Goal: Information Seeking & Learning: Learn about a topic

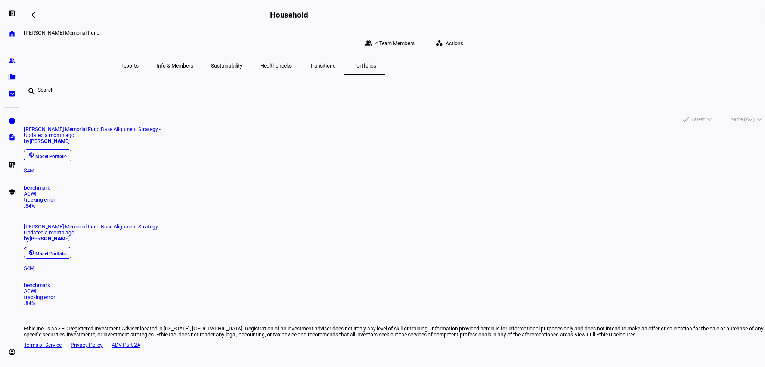
click at [139, 63] on span "Reports" at bounding box center [129, 65] width 18 height 5
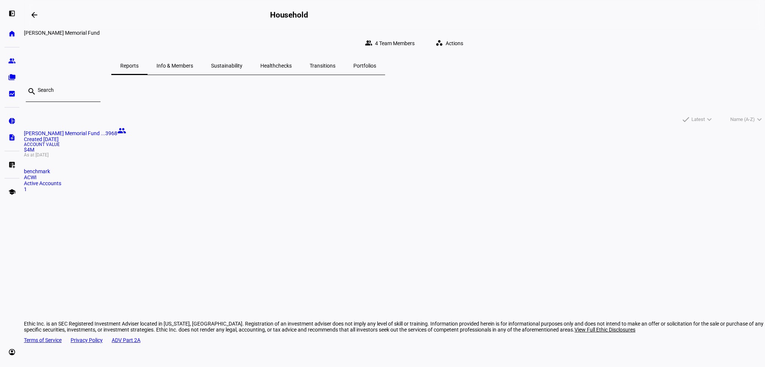
click at [193, 63] on span "Info & Members" at bounding box center [175, 65] width 37 height 5
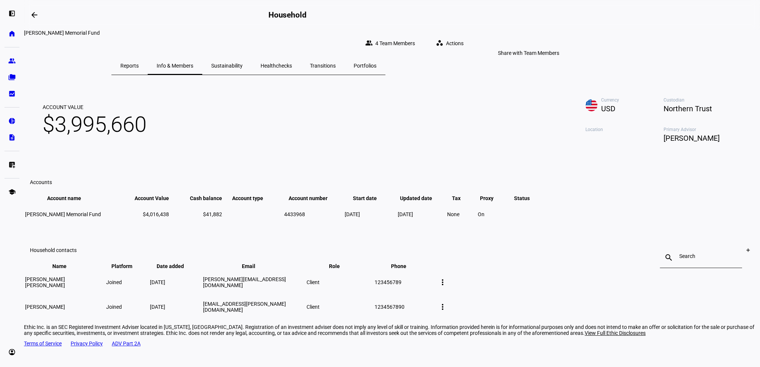
click at [415, 40] on span "4 Team Members" at bounding box center [395, 43] width 40 height 15
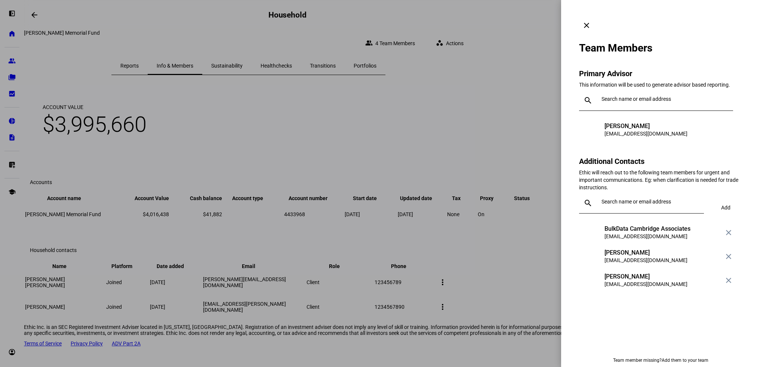
drag, startPoint x: 442, startPoint y: 90, endPoint x: 409, endPoint y: 74, distance: 36.1
click at [442, 90] on div at bounding box center [380, 183] width 760 height 367
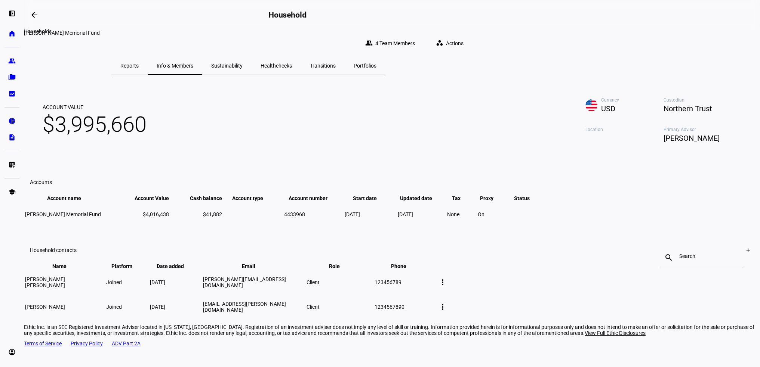
click at [41, 17] on span at bounding box center [34, 15] width 18 height 18
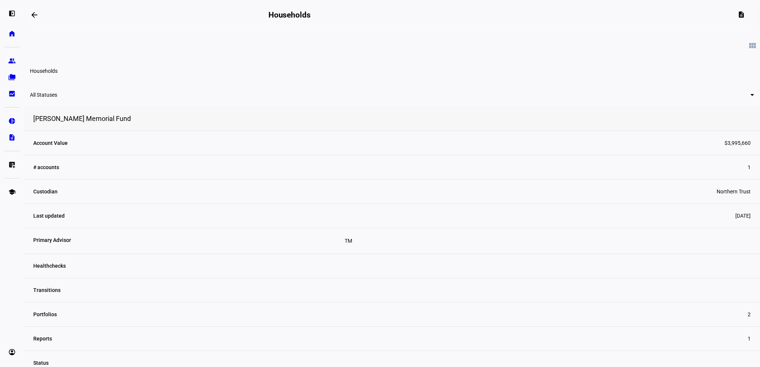
click at [57, 98] on span "All Statuses" at bounding box center [43, 95] width 27 height 6
click at [214, 104] on div at bounding box center [380, 183] width 760 height 367
click at [16, 38] on link "home Home" at bounding box center [11, 33] width 15 height 15
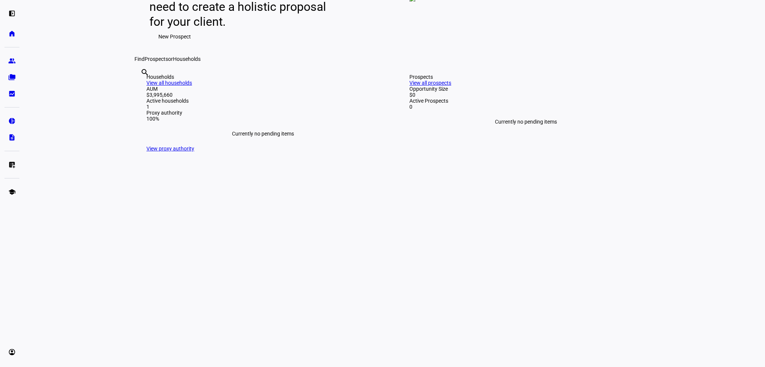
scroll to position [149, 0]
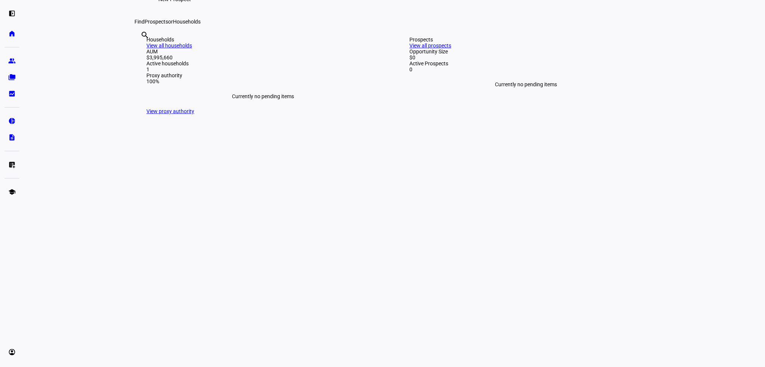
click at [192, 49] on link "View all households" at bounding box center [169, 46] width 46 height 6
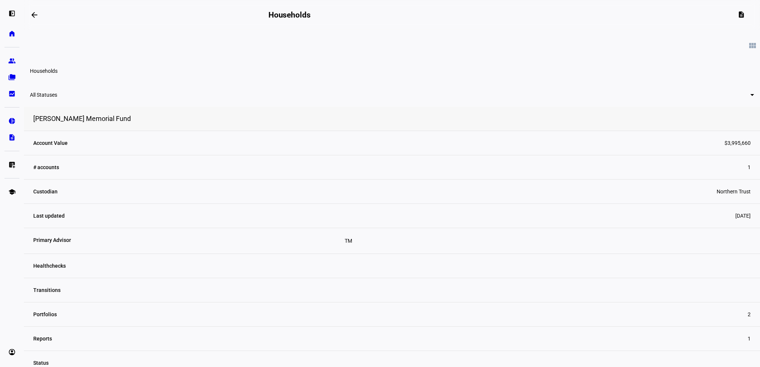
click at [131, 123] on span "[PERSON_NAME] Memorial Fund" at bounding box center [82, 119] width 98 height 8
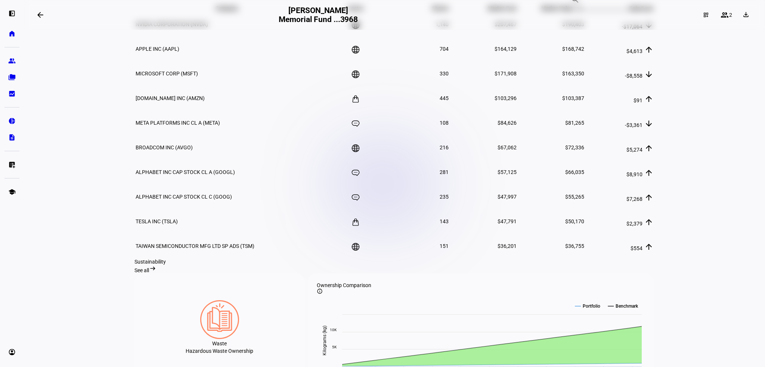
scroll to position [560, 0]
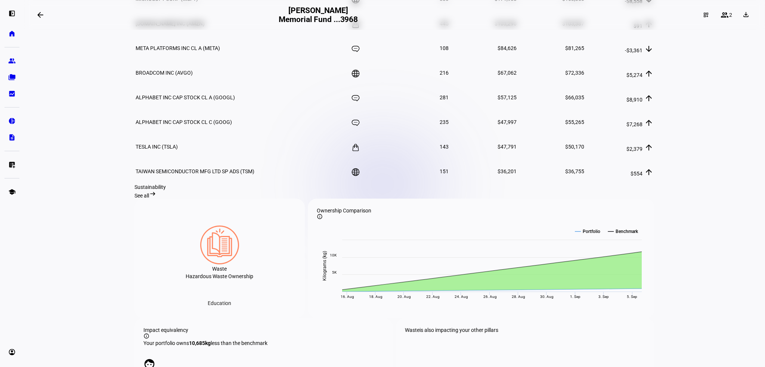
click at [704, 222] on eth-layout-page-content "arrow_backwards [PERSON_NAME] Memorial Fund ...3968 dashboard_customize group 2…" at bounding box center [394, 183] width 741 height 367
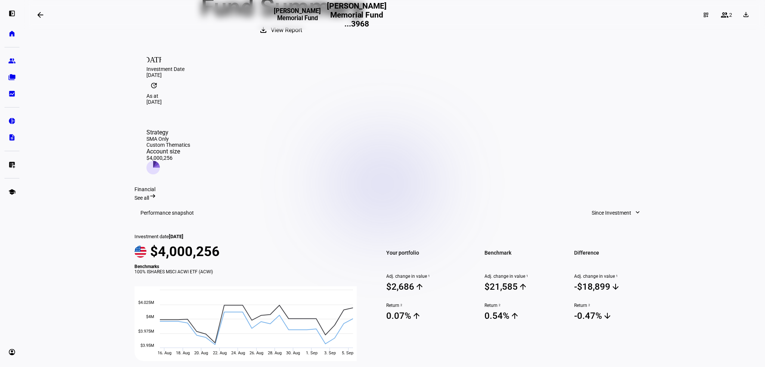
scroll to position [0, 0]
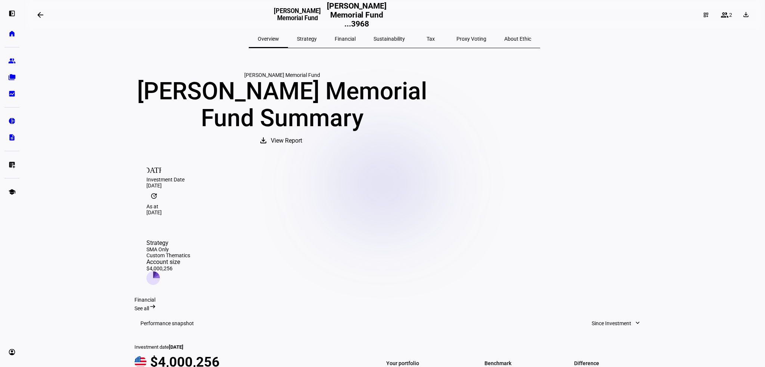
click at [317, 43] on span "Strategy" at bounding box center [307, 39] width 20 height 18
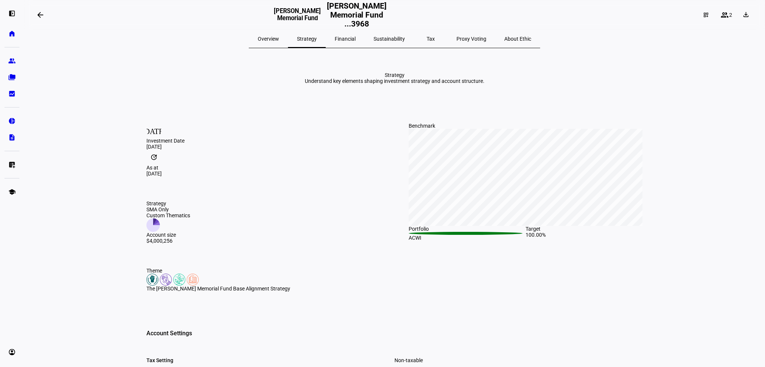
click at [353, 43] on span "Financial" at bounding box center [345, 39] width 21 height 18
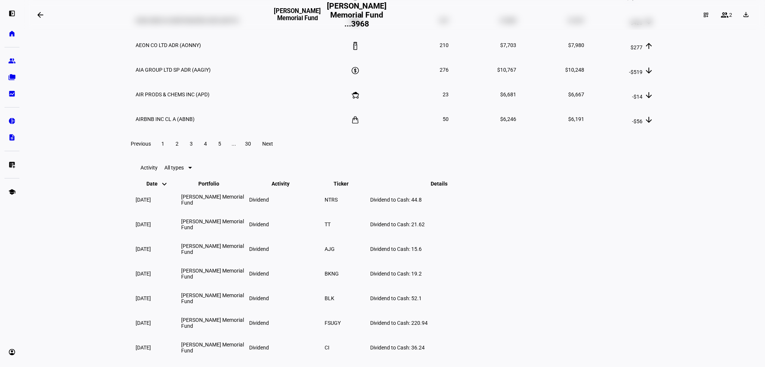
scroll to position [934, 0]
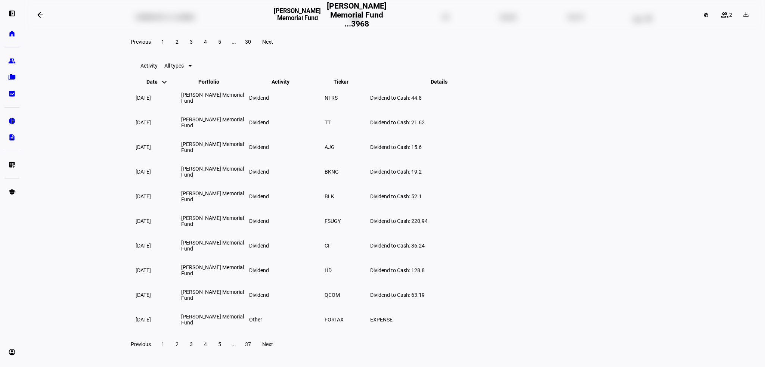
scroll to position [1111, 0]
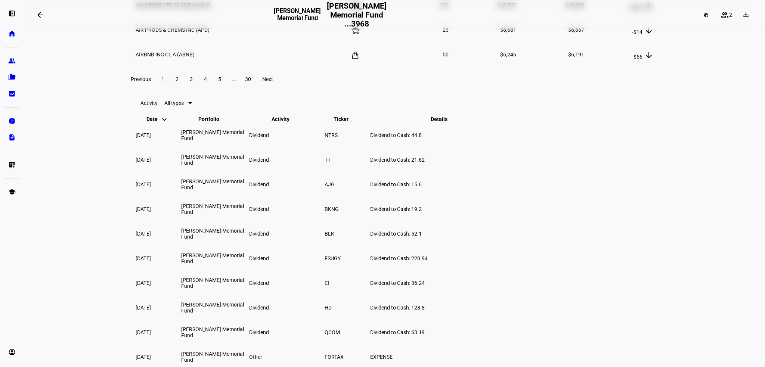
click at [279, 88] on span at bounding box center [268, 79] width 24 height 18
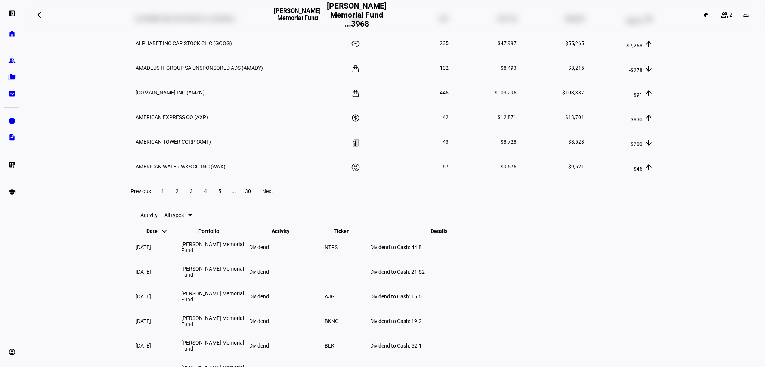
scroll to position [924, 0]
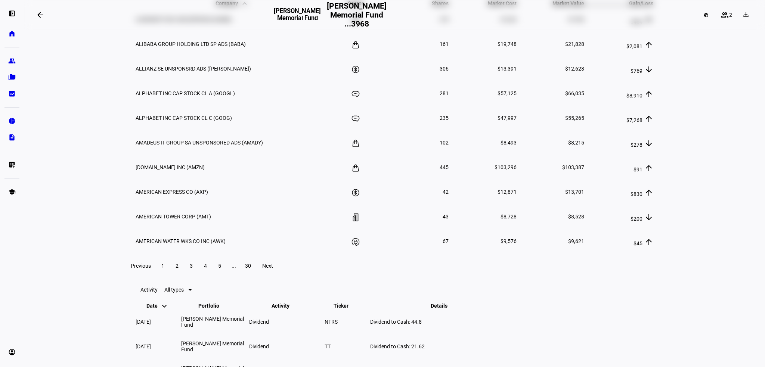
click at [690, 166] on eth-layout-page-content "arrow_backwards [PERSON_NAME] Memorial Fund [PERSON_NAME] Memorial Fund ...3968…" at bounding box center [394, 183] width 741 height 367
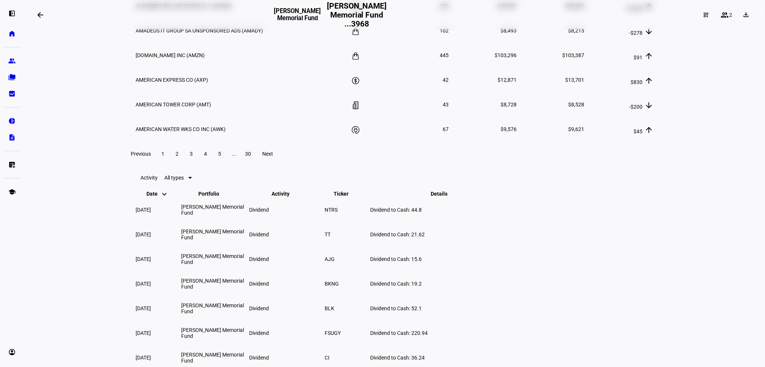
scroll to position [1074, 0]
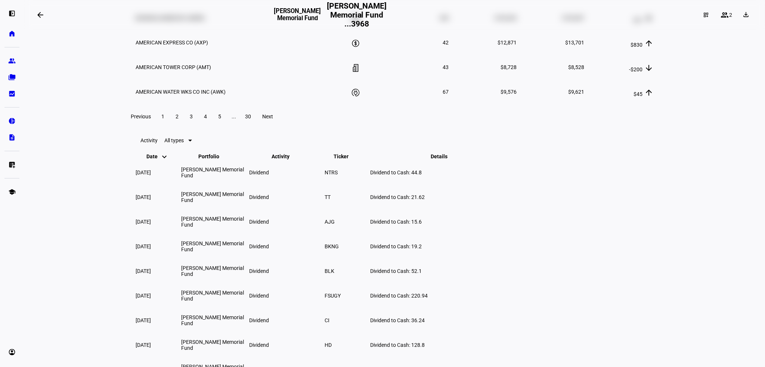
click at [273, 120] on span "Next" at bounding box center [267, 117] width 11 height 6
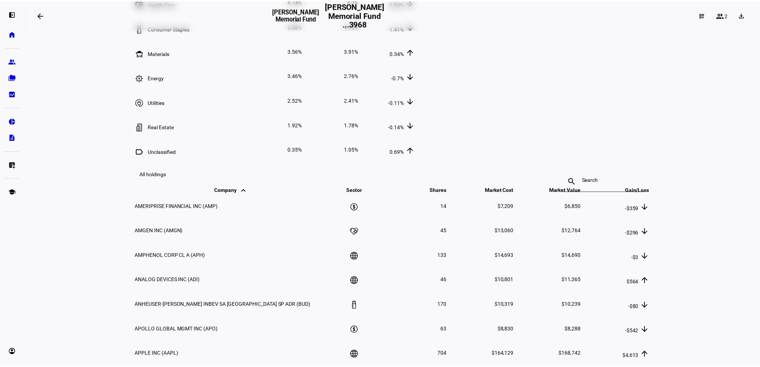
scroll to position [550, 0]
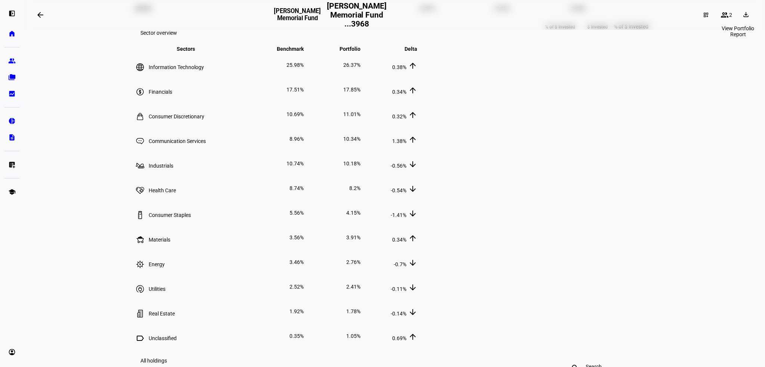
click at [742, 15] on mat-icon "download" at bounding box center [745, 14] width 7 height 7
click at [726, 49] on span "Portfolio Report" at bounding box center [724, 51] width 44 height 6
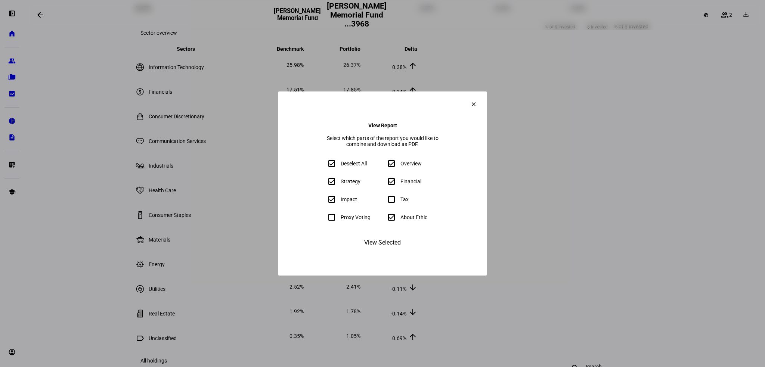
click at [386, 252] on span "View Selected" at bounding box center [382, 243] width 37 height 18
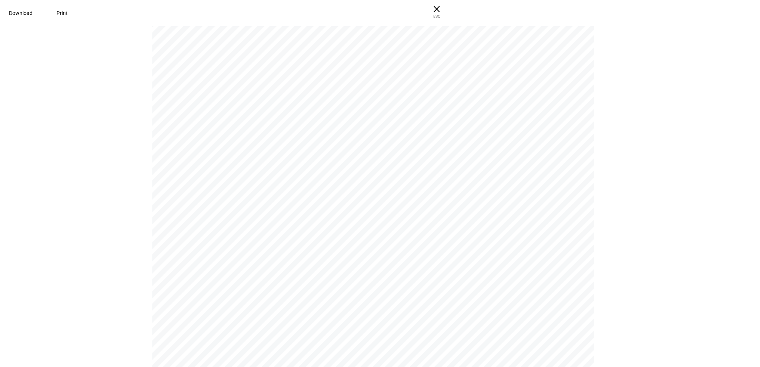
scroll to position [4260, 0]
click at [645, 133] on div "[PERSON_NAME] Memorial Fund [PERSON_NAME] Memorial Fund [PERSON_NAME] Memorial …" at bounding box center [380, 195] width 760 height 343
click at [448, 13] on span "× ESC" at bounding box center [436, 12] width 24 height 24
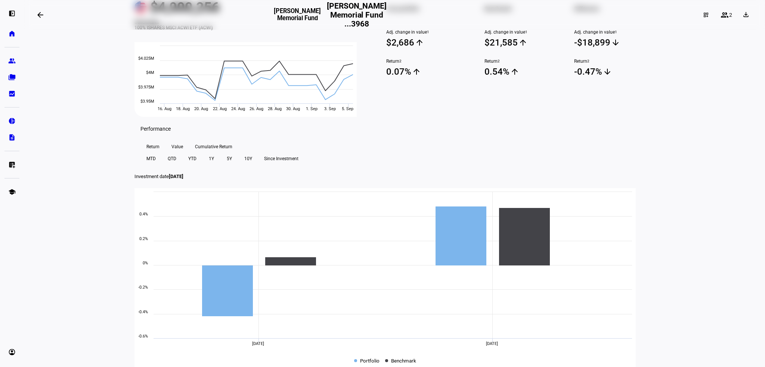
scroll to position [0, 0]
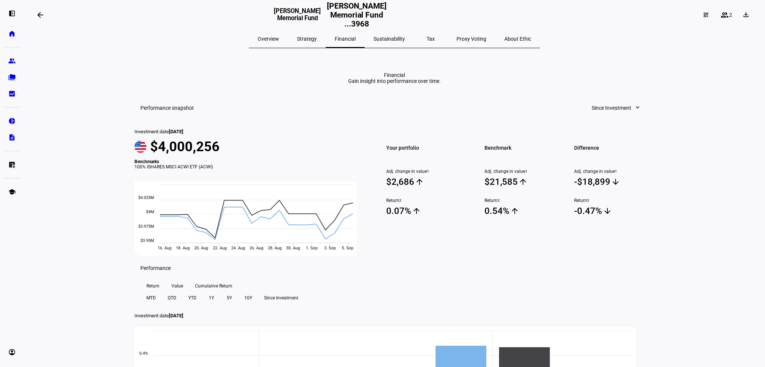
click at [317, 42] on span "Strategy" at bounding box center [307, 39] width 20 height 18
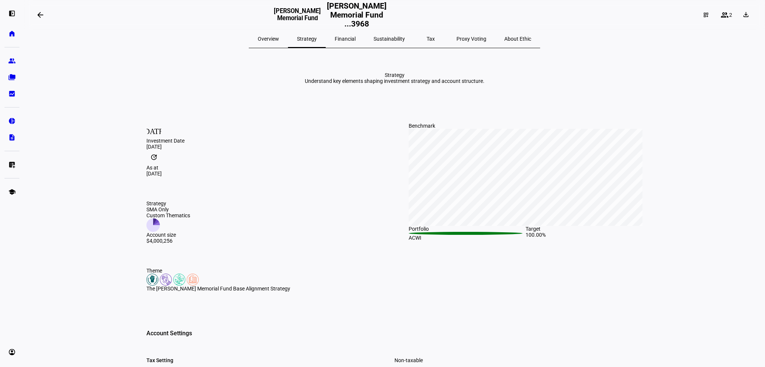
click at [279, 40] on span "Overview" at bounding box center [268, 38] width 21 height 5
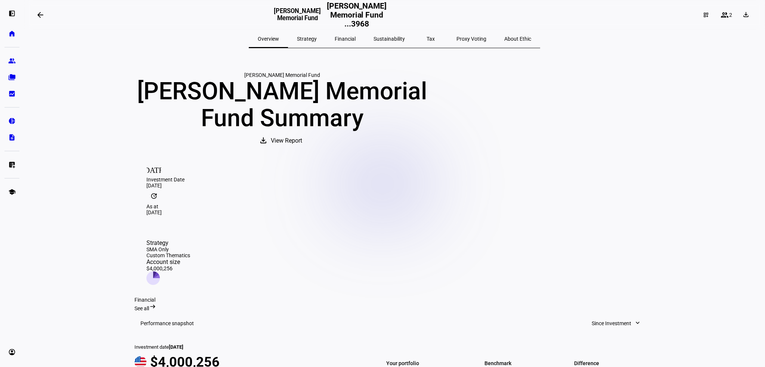
scroll to position [149, 0]
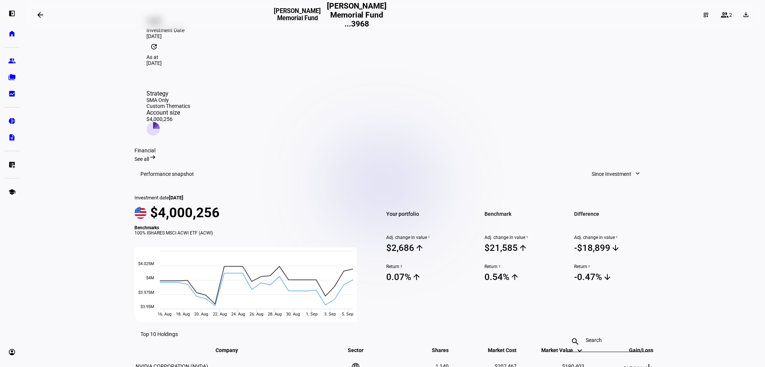
click at [616, 167] on span "Since Investment" at bounding box center [612, 174] width 40 height 15
click at [682, 195] on div at bounding box center [382, 183] width 765 height 367
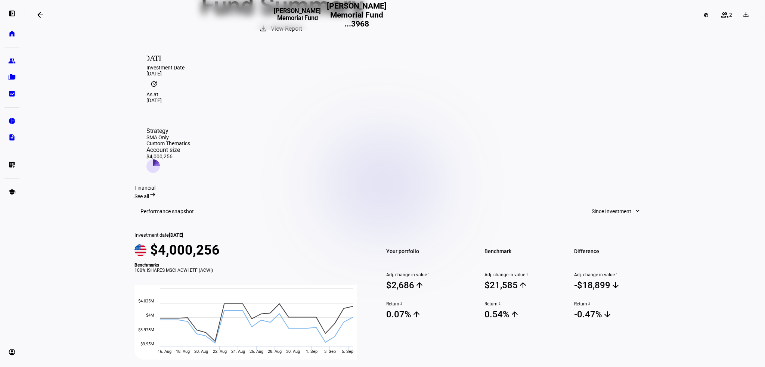
scroll to position [0, 0]
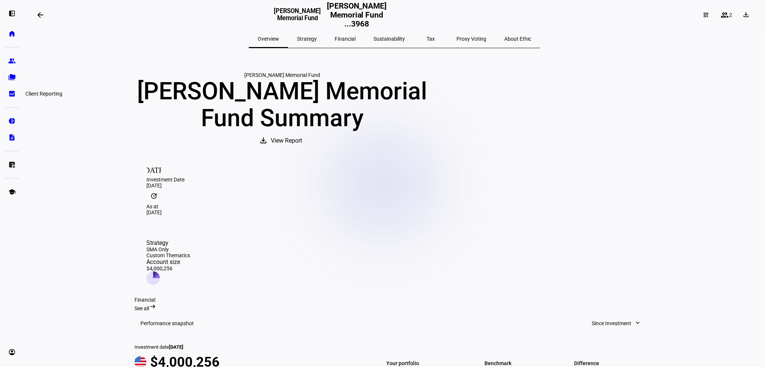
click at [14, 94] on eth-mat-symbol "bid_landscape" at bounding box center [11, 93] width 7 height 7
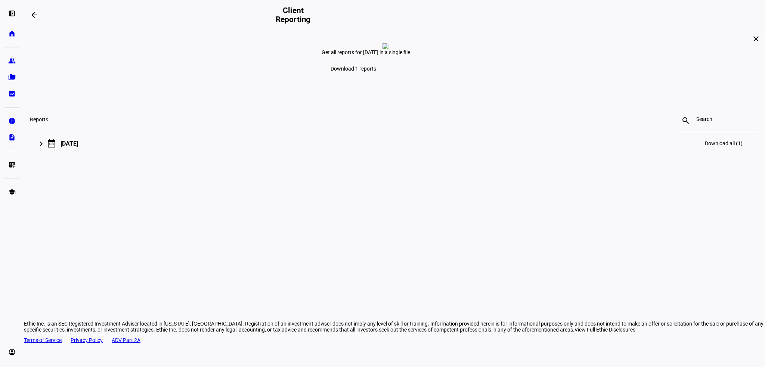
click at [46, 148] on mat-icon "keyboard_arrow_right" at bounding box center [41, 143] width 9 height 9
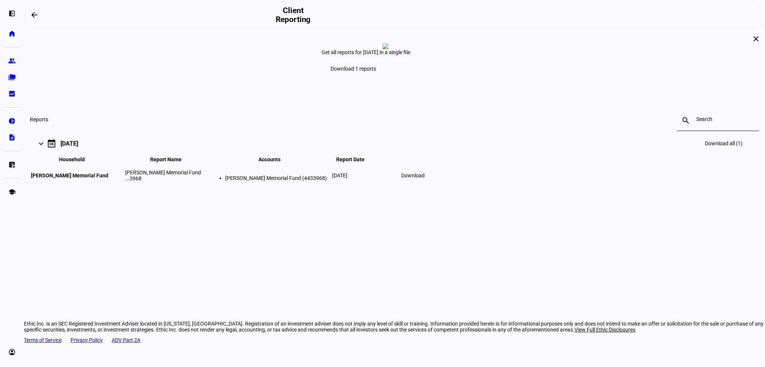
click at [429, 185] on span at bounding box center [413, 176] width 33 height 18
click at [11, 139] on eth-mat-symbol "description" at bounding box center [11, 137] width 7 height 7
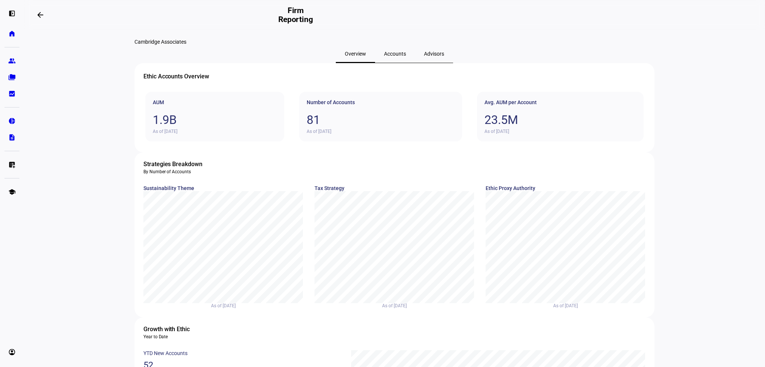
click at [430, 56] on span "Advisors" at bounding box center [434, 53] width 20 height 5
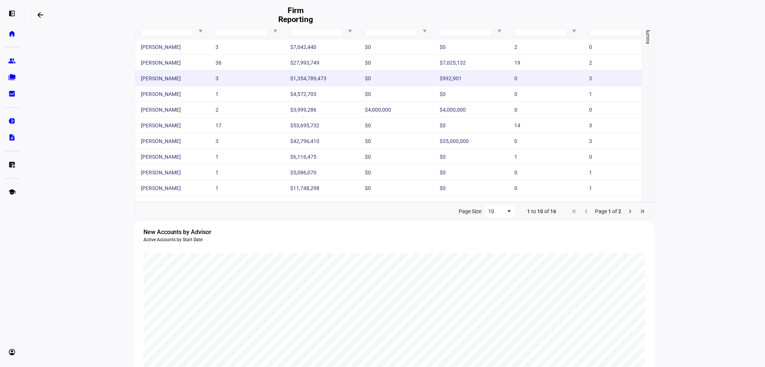
scroll to position [75, 0]
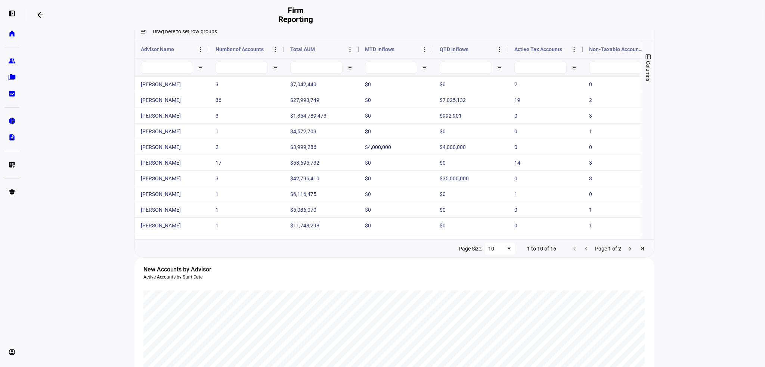
click at [627, 252] on span "Next Page" at bounding box center [630, 249] width 6 height 6
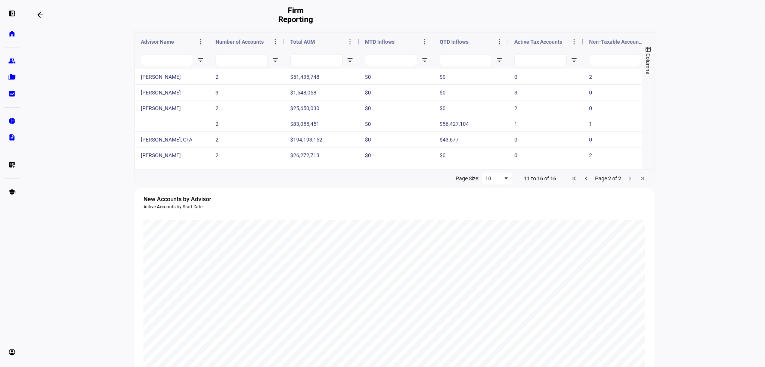
scroll to position [0, 0]
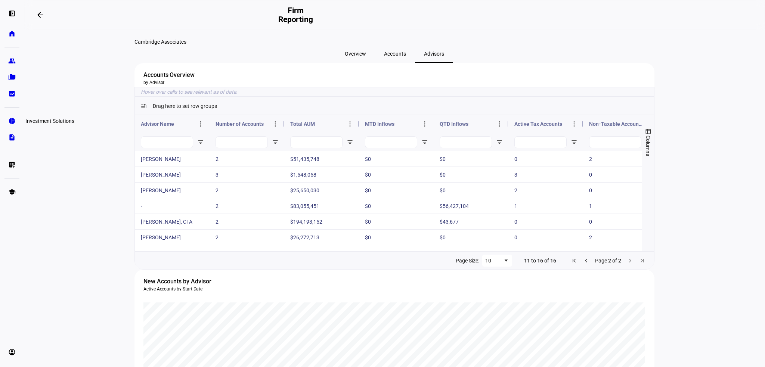
click at [13, 123] on eth-mat-symbol "pie_chart" at bounding box center [11, 120] width 7 height 7
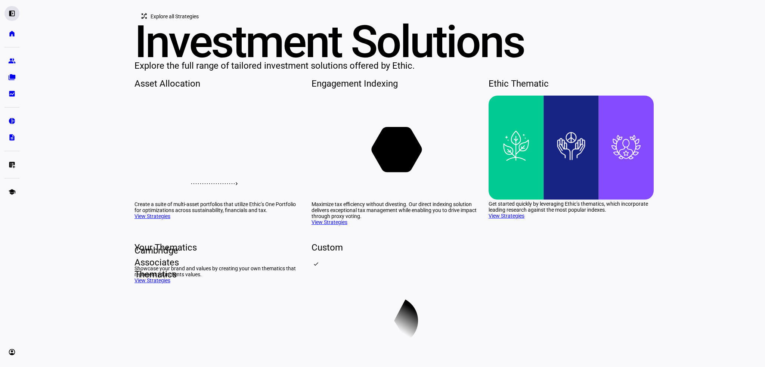
click at [14, 13] on eth-mat-symbol "left_panel_open" at bounding box center [11, 13] width 7 height 7
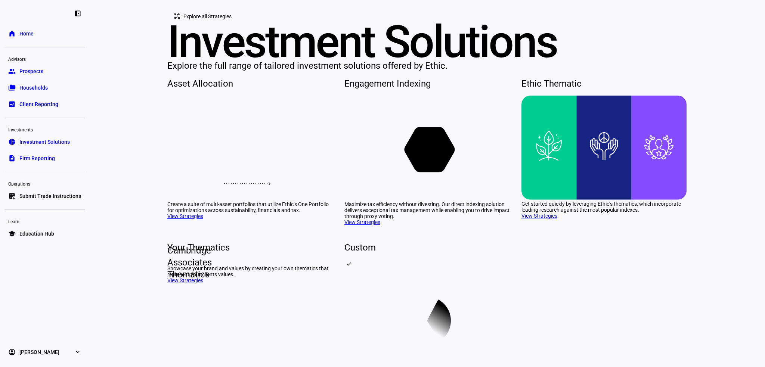
click at [48, 105] on span "Client Reporting" at bounding box center [38, 104] width 39 height 7
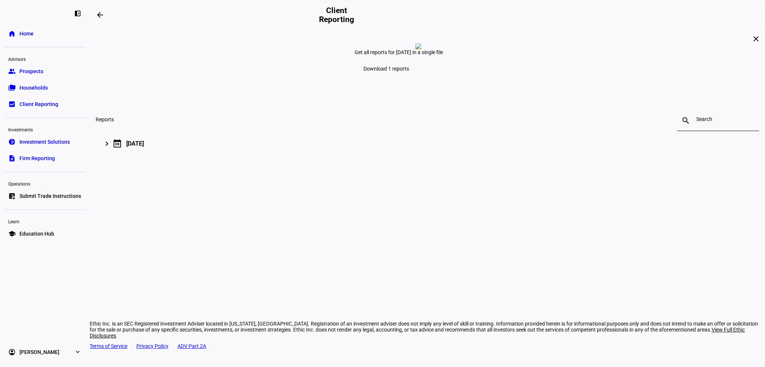
click at [48, 88] on link "folder_copy Households" at bounding box center [44, 87] width 81 height 15
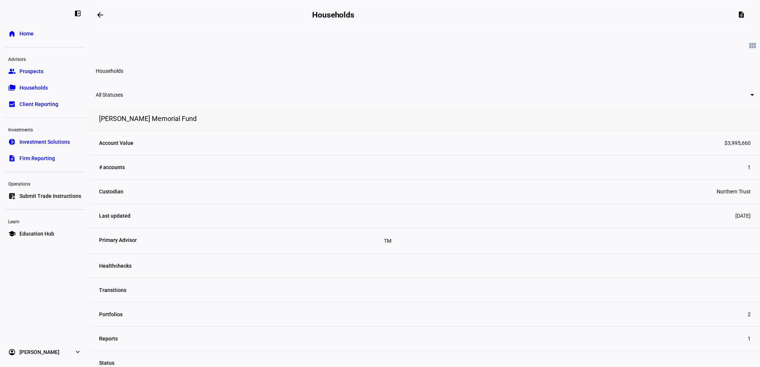
click at [745, 99] on div at bounding box center [749, 94] width 8 height 9
click at [253, 107] on div at bounding box center [380, 183] width 760 height 367
click at [35, 37] on link "home Home" at bounding box center [44, 33] width 81 height 15
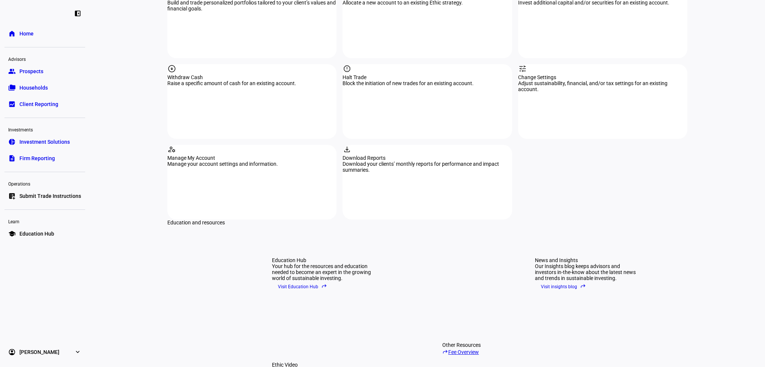
scroll to position [925, 0]
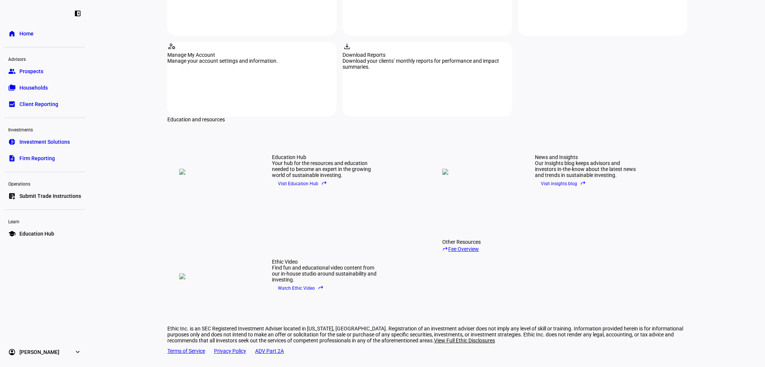
click at [481, 117] on div "Education and resources" at bounding box center [427, 120] width 520 height 6
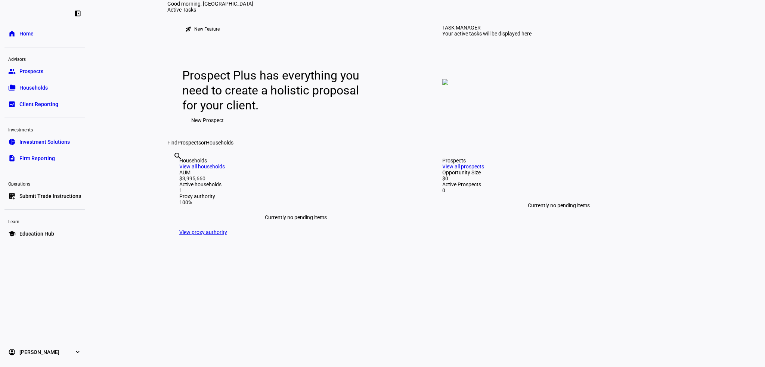
scroll to position [0, 0]
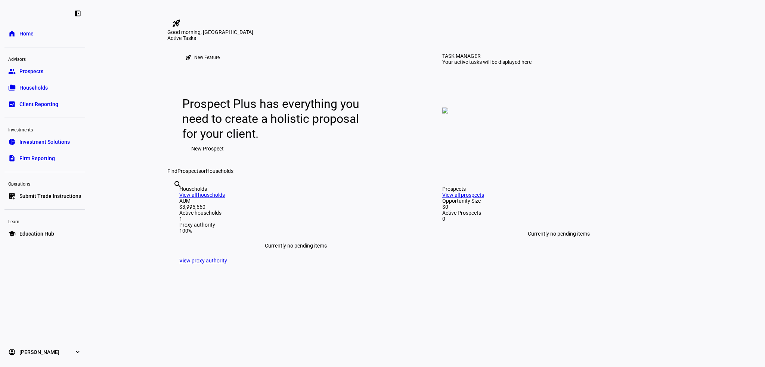
click at [181, 19] on mat-icon "rocket_launch" at bounding box center [176, 23] width 9 height 9
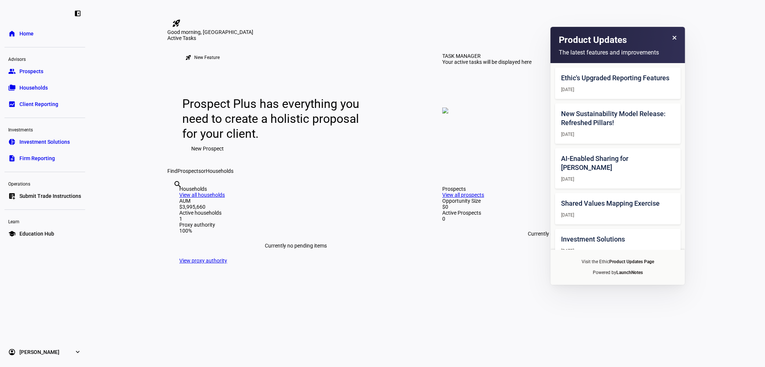
click at [181, 19] on mat-icon "rocket_launch" at bounding box center [176, 23] width 9 height 9
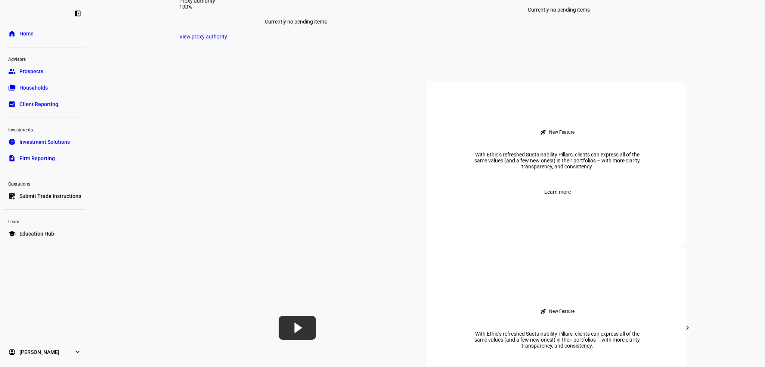
scroll to position [112, 0]
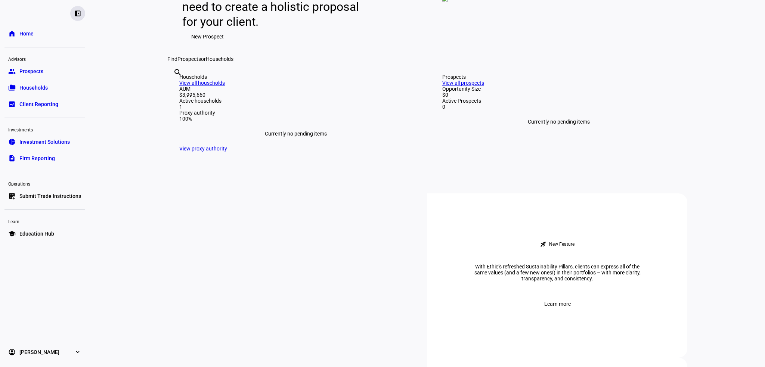
click at [81, 14] on eth-mat-symbol "left_panel_close" at bounding box center [77, 13] width 7 height 7
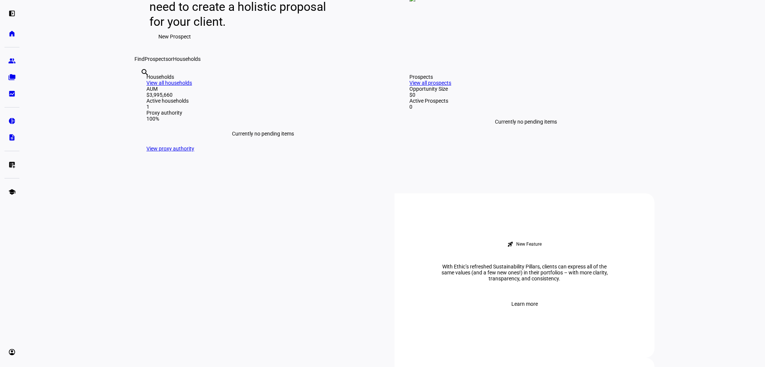
scroll to position [0, 0]
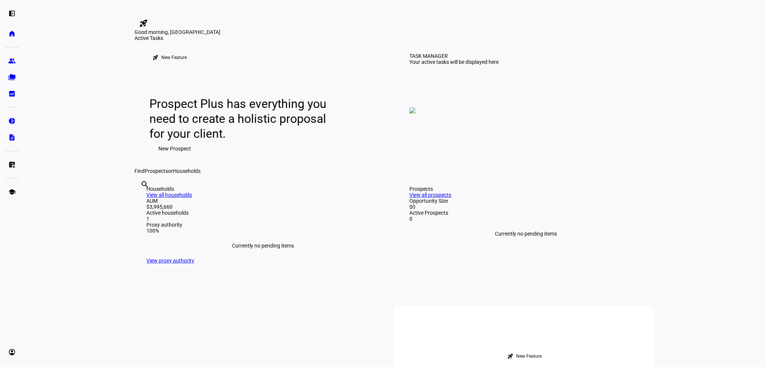
click at [391, 20] on div "rocket_launch Product Updates The latest features and improvements Ethic's Upgr…" at bounding box center [395, 19] width 520 height 20
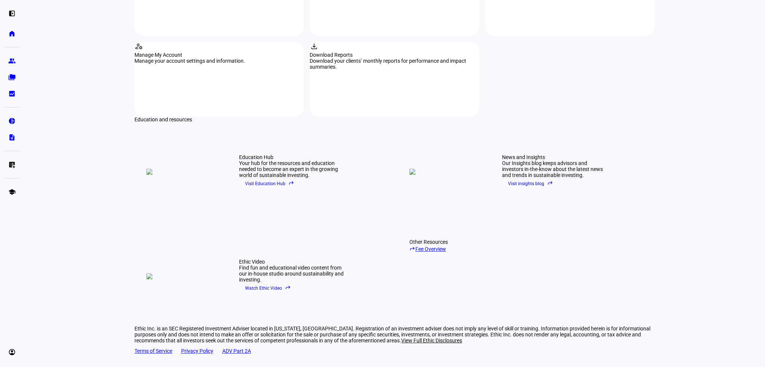
scroll to position [813, 0]
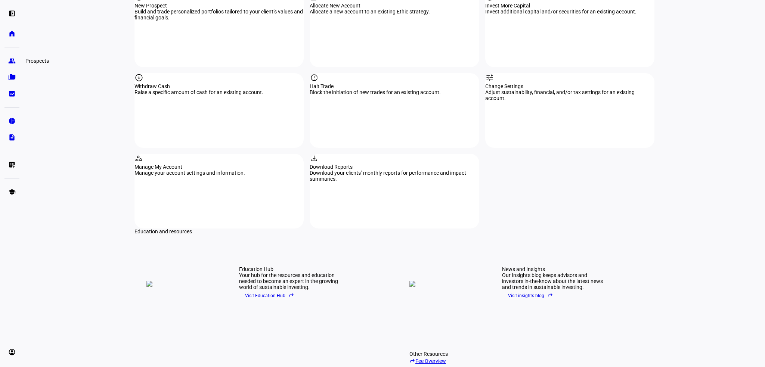
click at [9, 58] on eth-mat-symbol "group" at bounding box center [11, 60] width 7 height 7
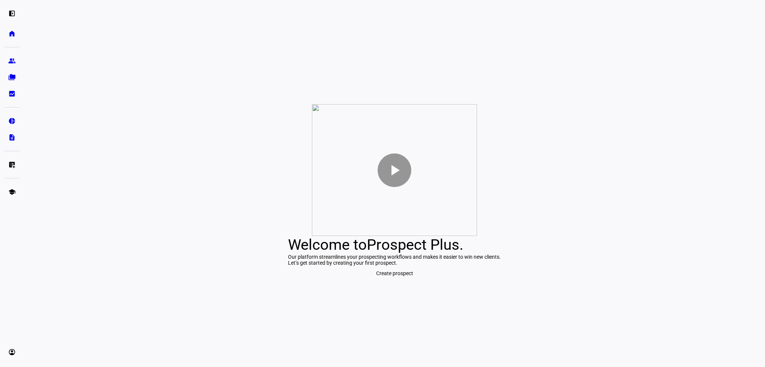
click at [534, 59] on div "play_arrow Welcome to Prospect Plus . Our platform streamlines your prospecting…" at bounding box center [394, 192] width 741 height 349
click at [487, 116] on div "play_arrow Welcome to Prospect Plus . Our platform streamlines your prospecting…" at bounding box center [394, 192] width 741 height 349
